Goal: Task Accomplishment & Management: Manage account settings

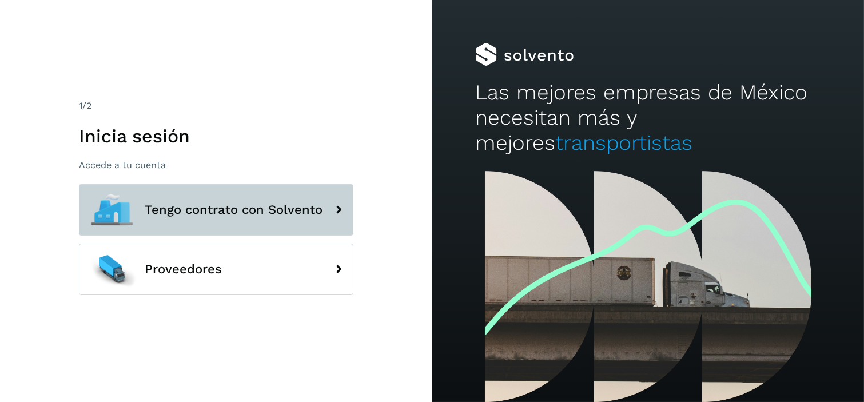
click at [254, 196] on button "Tengo contrato con Solvento" at bounding box center [216, 209] width 275 height 51
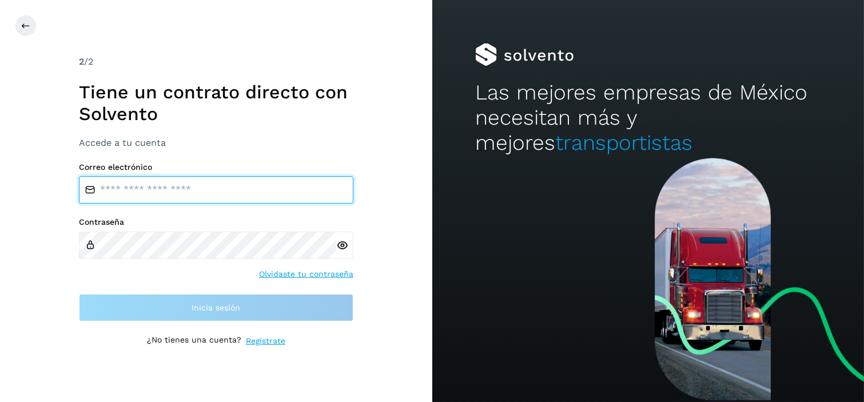
type input "**********"
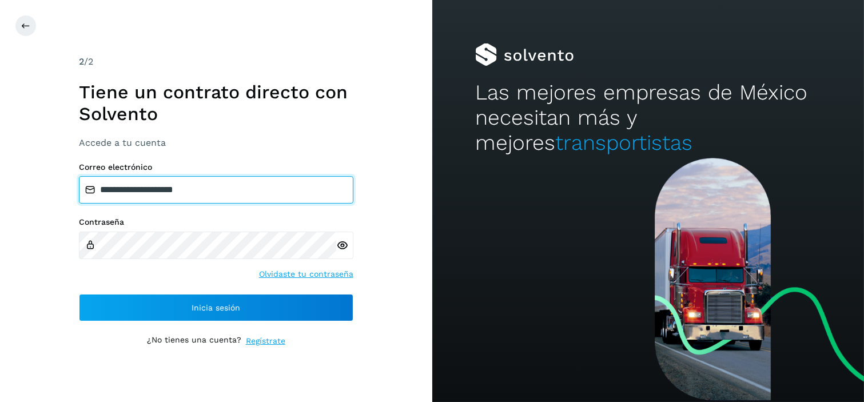
click at [226, 190] on input "**********" at bounding box center [216, 189] width 275 height 27
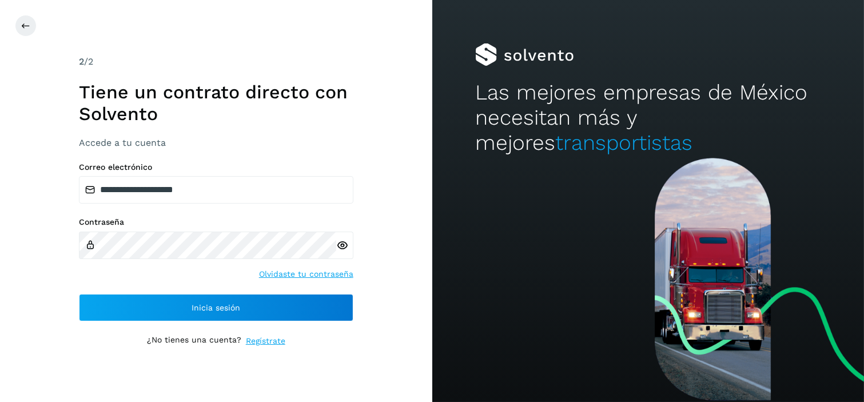
drag, startPoint x: 393, startPoint y: 173, endPoint x: 350, endPoint y: 221, distance: 64.4
click at [392, 173] on div "**********" at bounding box center [216, 201] width 432 height 402
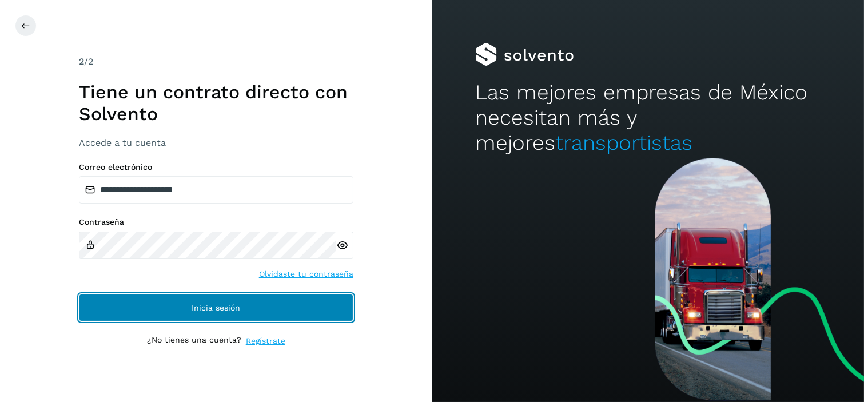
click at [258, 296] on button "Inicia sesión" at bounding box center [216, 307] width 275 height 27
click at [241, 302] on button "Inicia sesión" at bounding box center [216, 307] width 275 height 27
click at [254, 307] on button "Inicia sesión" at bounding box center [216, 307] width 275 height 27
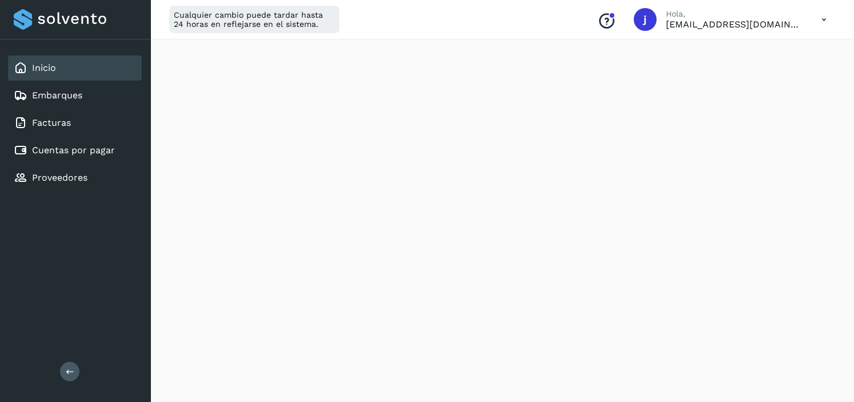
scroll to position [704, 0]
click at [90, 145] on link "Cuentas por pagar" at bounding box center [73, 150] width 83 height 11
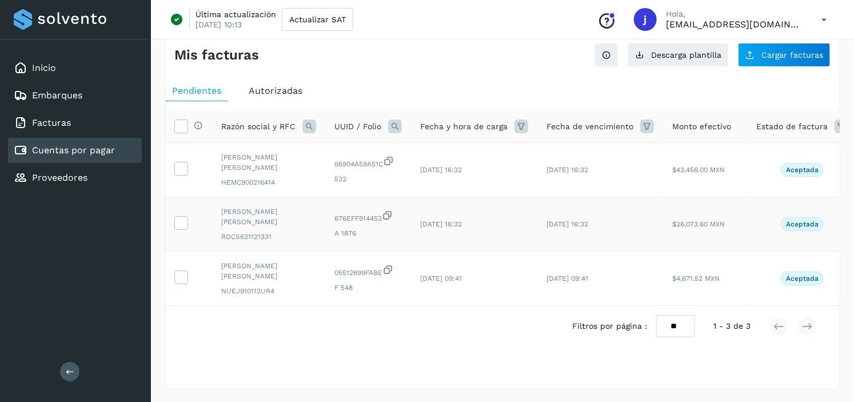
scroll to position [20, 0]
click at [620, 224] on td "[DATE] 16:32" at bounding box center [601, 223] width 126 height 54
click at [185, 222] on label at bounding box center [181, 222] width 14 height 14
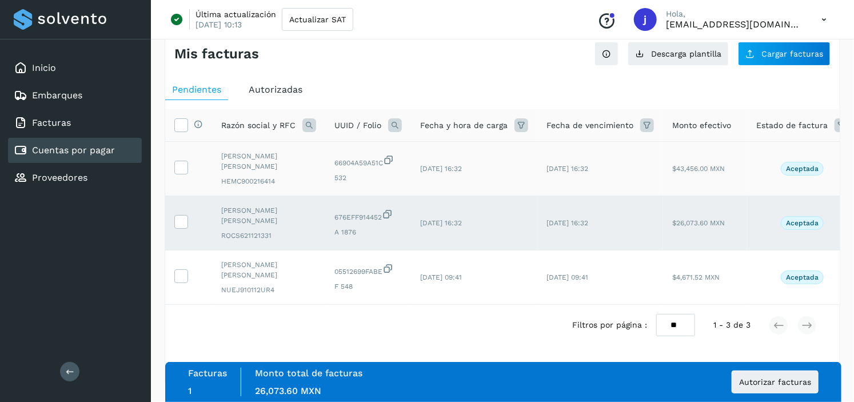
click at [186, 173] on td at bounding box center [188, 169] width 47 height 54
click at [186, 172] on td at bounding box center [188, 169] width 47 height 54
click at [186, 169] on span at bounding box center [181, 170] width 12 height 8
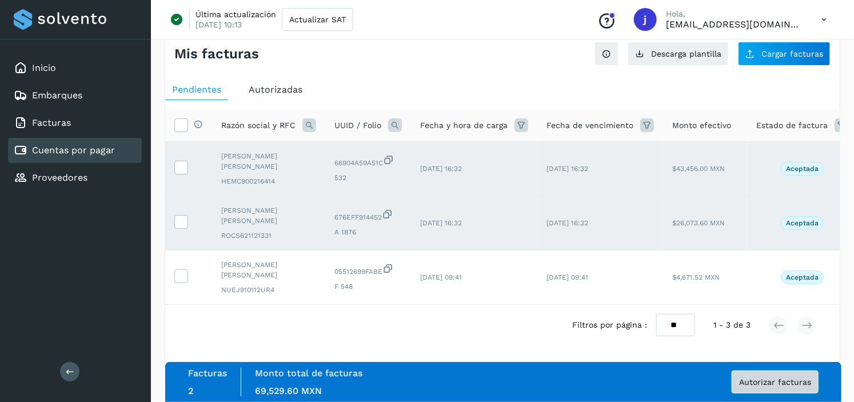
click at [774, 384] on span "Autorizar facturas" at bounding box center [776, 382] width 72 height 8
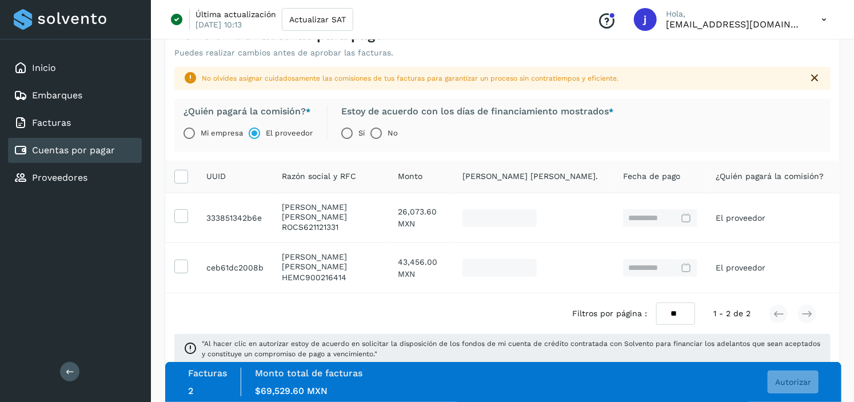
scroll to position [61, 0]
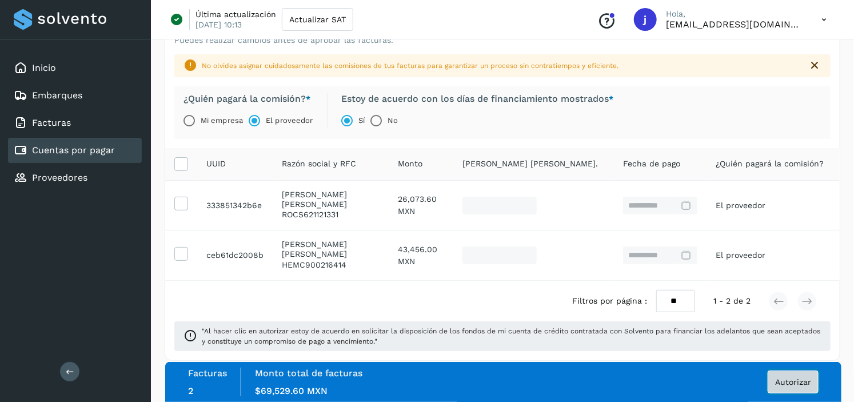
click at [795, 380] on span "Autorizar" at bounding box center [794, 382] width 36 height 8
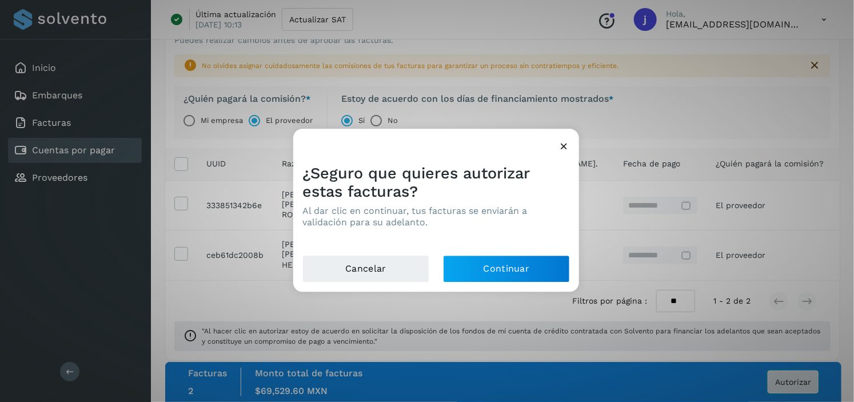
scroll to position [52, 0]
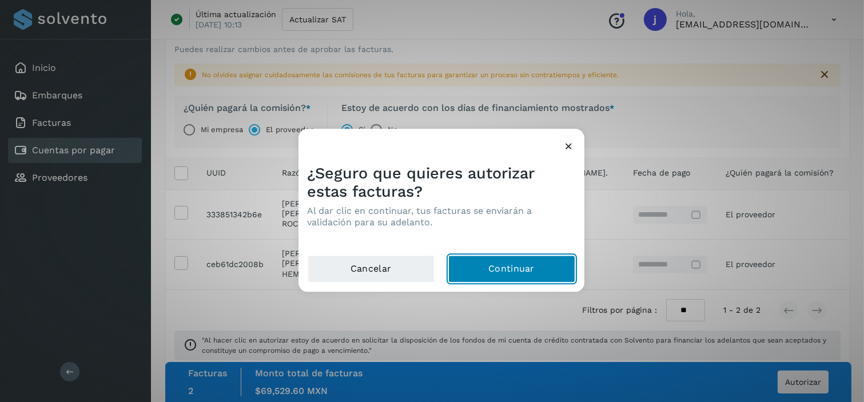
click at [488, 270] on button "Continuar" at bounding box center [511, 268] width 127 height 27
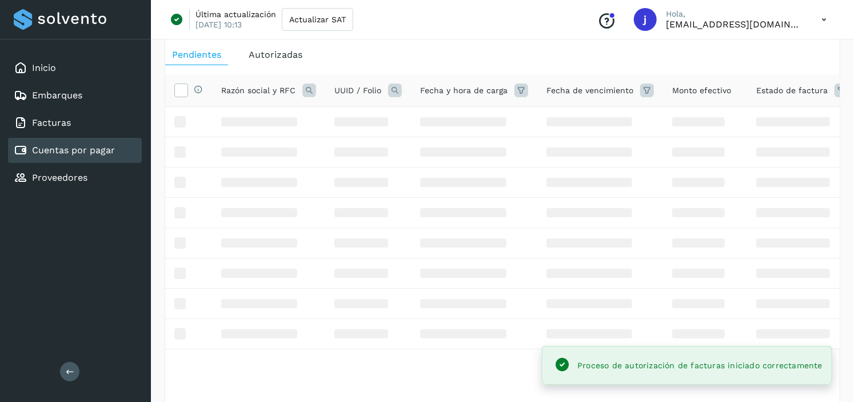
scroll to position [20, 0]
